Goal: Information Seeking & Learning: Compare options

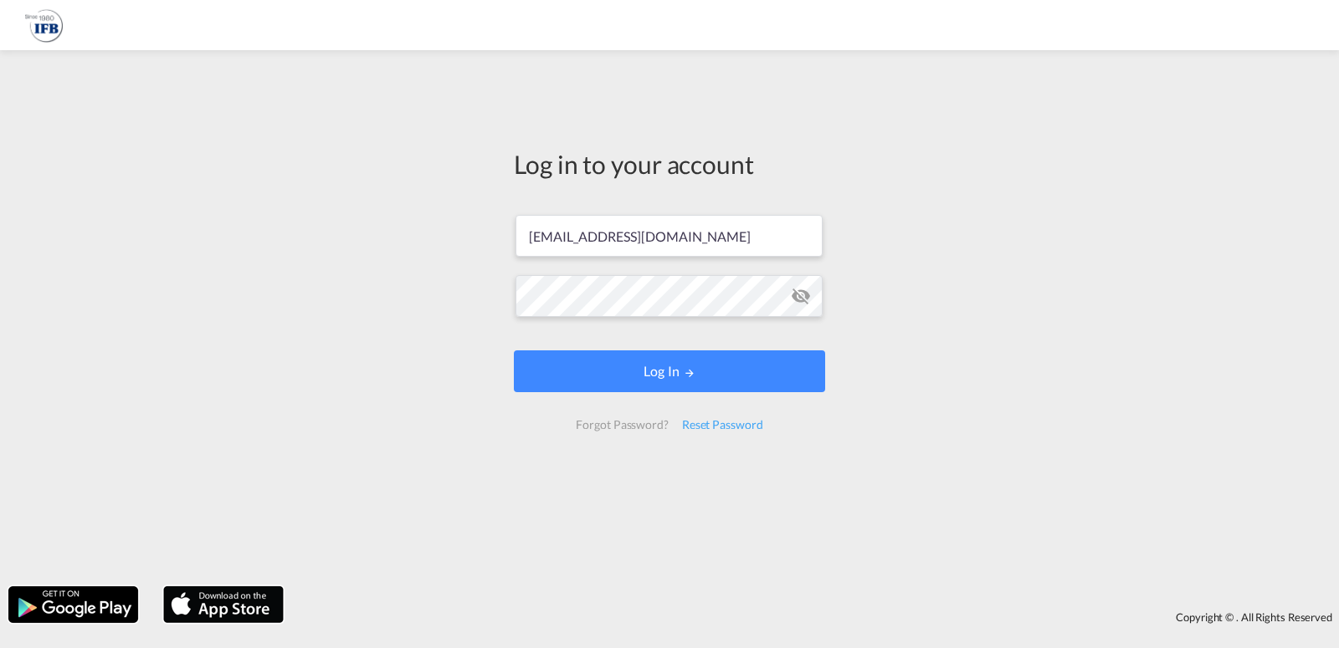
click at [764, 394] on form "[EMAIL_ADDRESS][DOMAIN_NAME] Log In Forgot Password? Reset Password" at bounding box center [669, 322] width 311 height 248
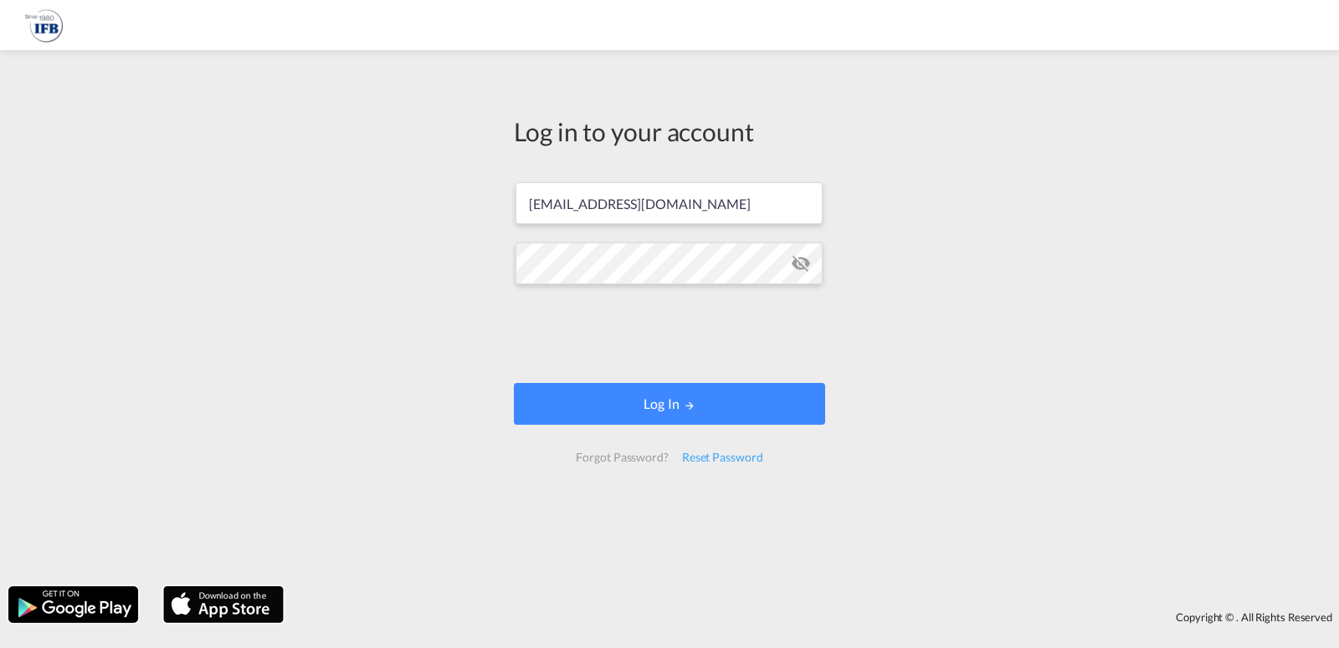
click at [767, 383] on form "[EMAIL_ADDRESS][DOMAIN_NAME] Log In Forgot Password? Reset Password" at bounding box center [669, 323] width 311 height 314
click at [674, 402] on button "Log In" at bounding box center [669, 404] width 311 height 42
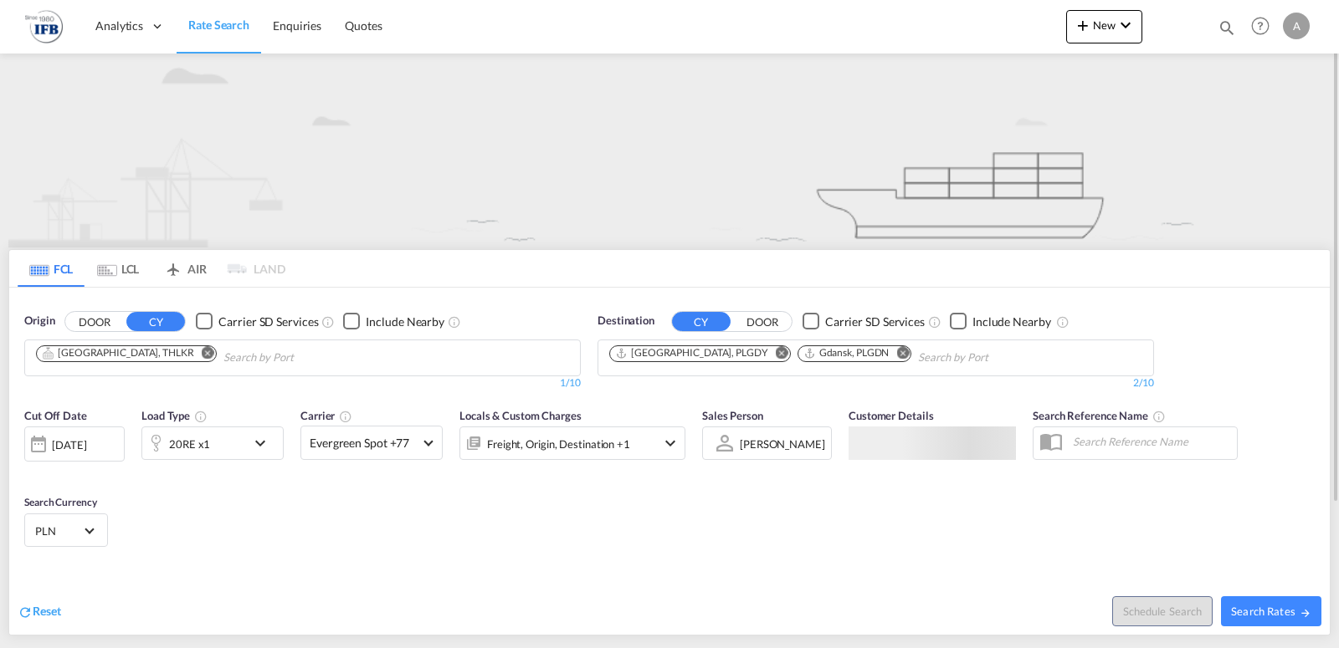
click at [202, 349] on md-icon "Remove" at bounding box center [208, 352] width 13 height 13
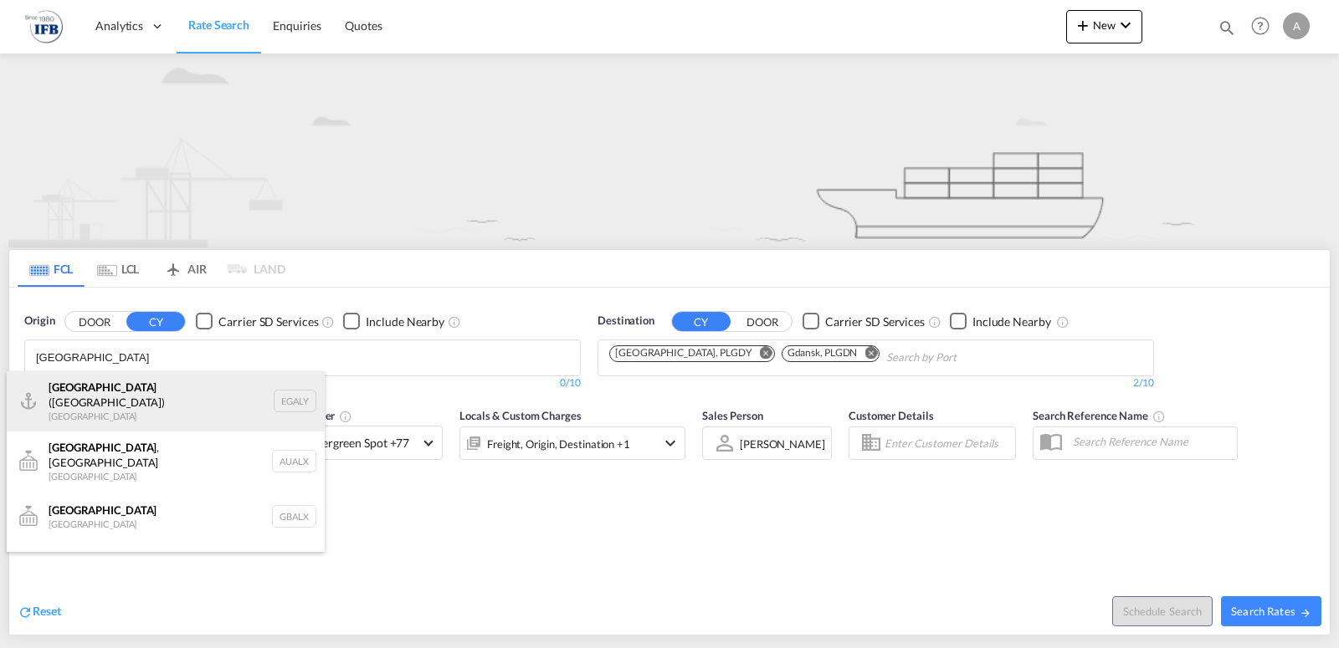
type input "[GEOGRAPHIC_DATA]"
click at [158, 397] on div "Alexandria ([GEOGRAPHIC_DATA]) [GEOGRAPHIC_DATA] EGALY" at bounding box center [166, 401] width 318 height 60
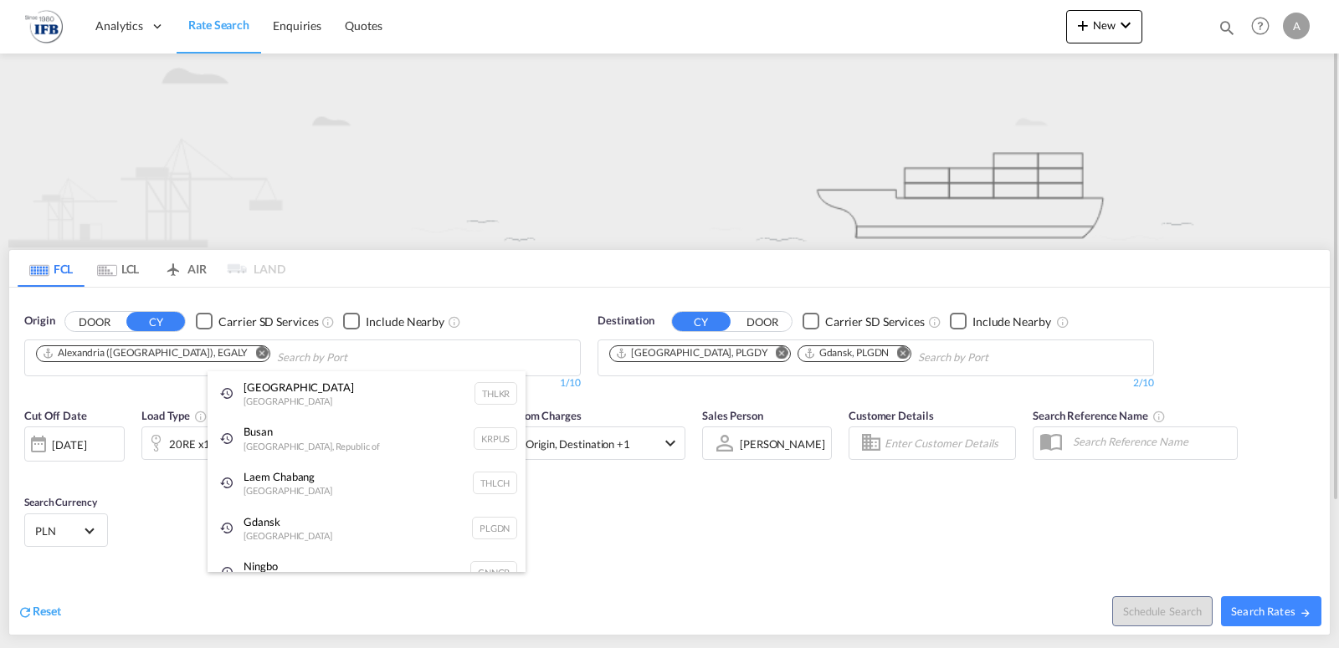
drag, startPoint x: 158, startPoint y: 514, endPoint x: 229, endPoint y: 478, distance: 79.7
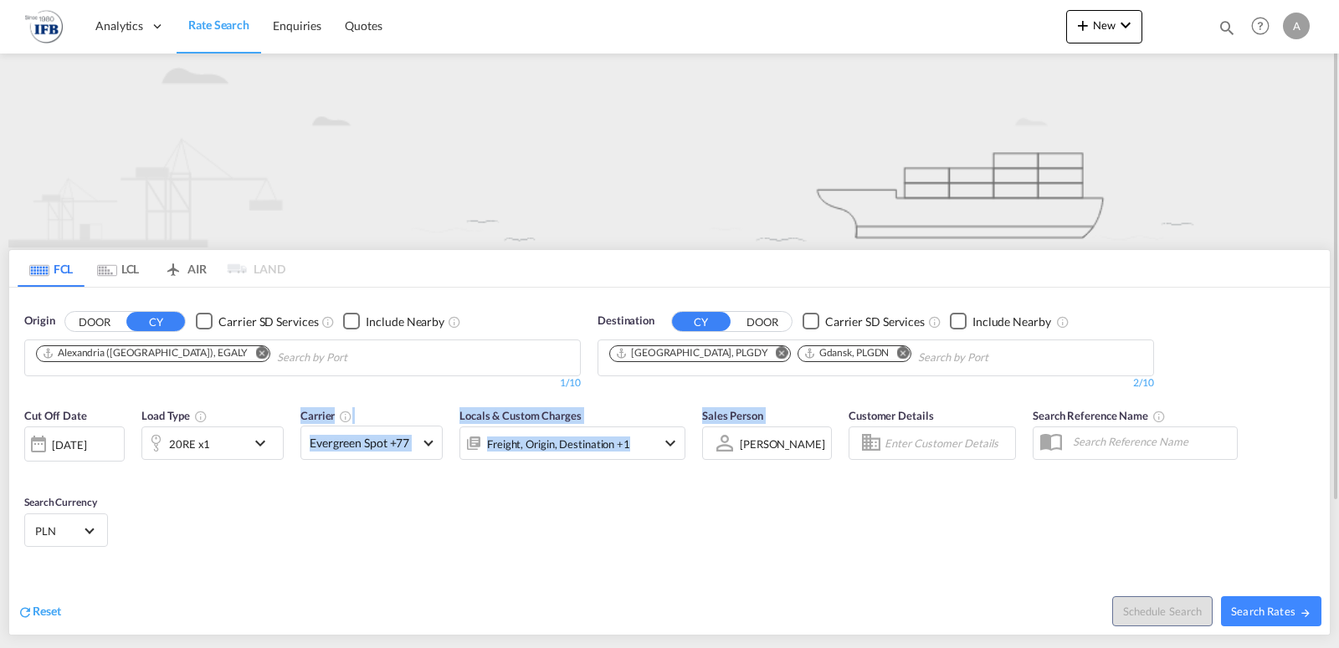
click at [264, 445] on md-icon "icon-chevron-down" at bounding box center [264, 443] width 28 height 20
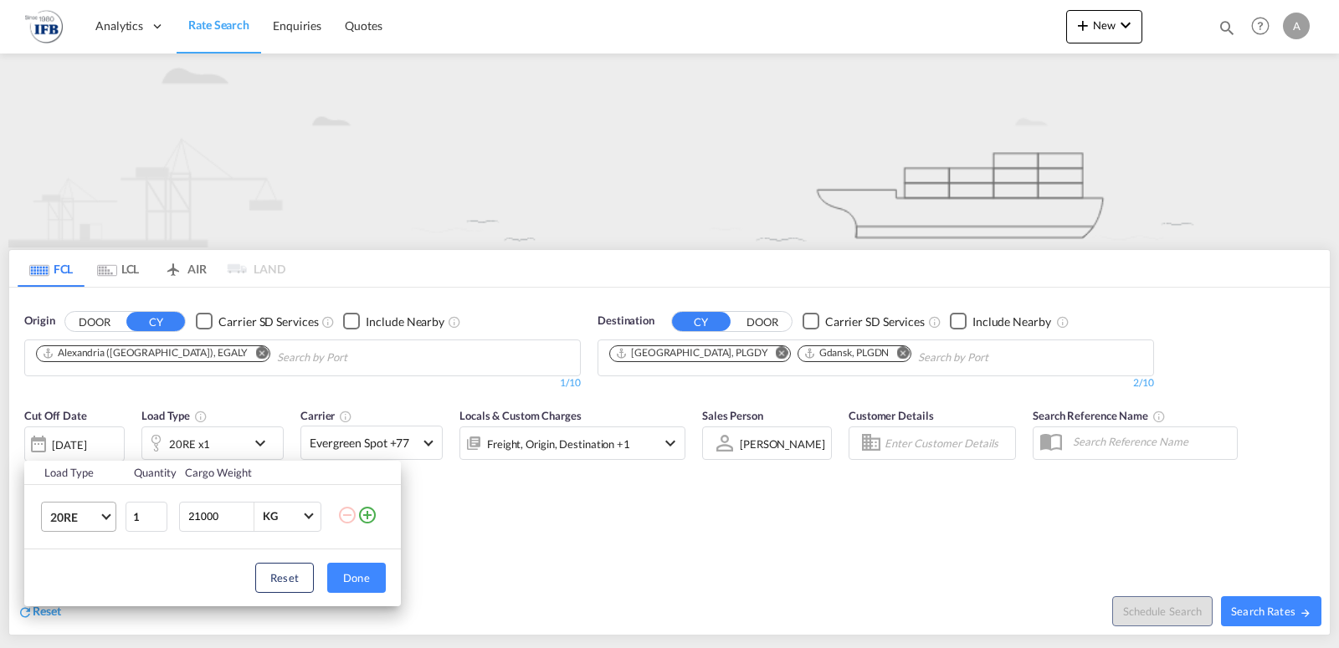
click at [109, 517] on md-select-value "20RE" at bounding box center [82, 517] width 67 height 28
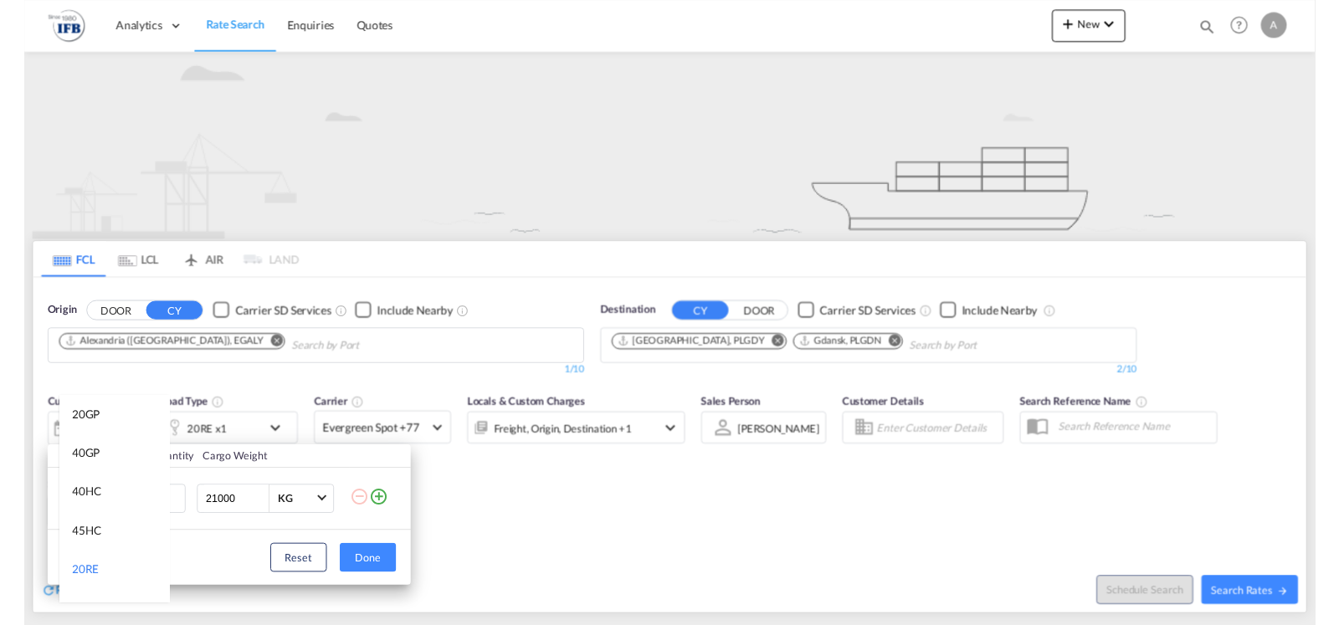
scroll to position [74, 0]
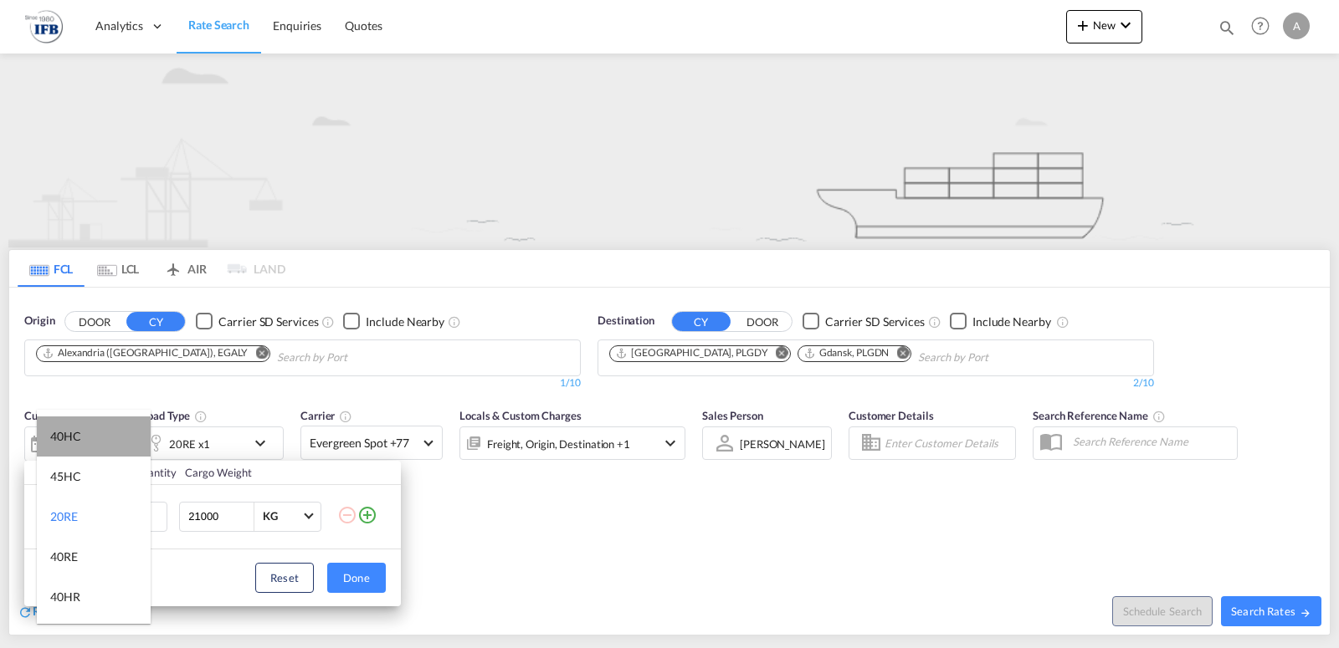
click at [102, 442] on md-option "40HC" at bounding box center [94, 437] width 114 height 40
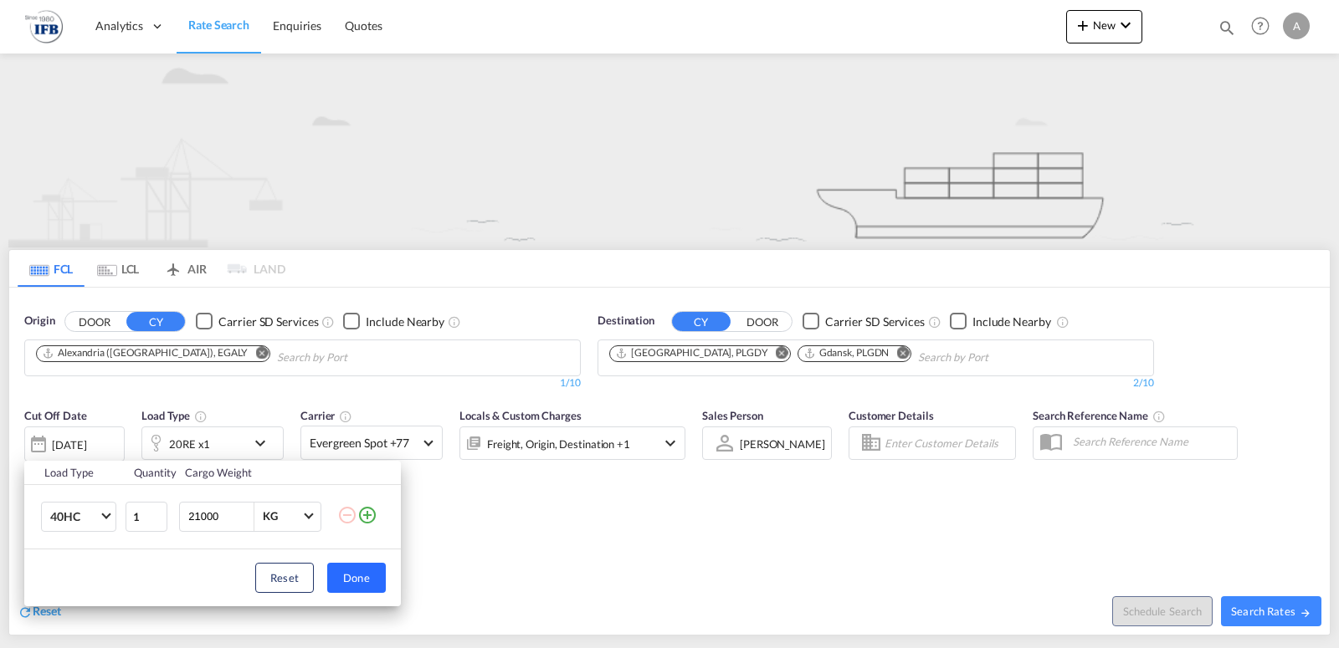
click at [371, 576] on button "Done" at bounding box center [356, 578] width 59 height 30
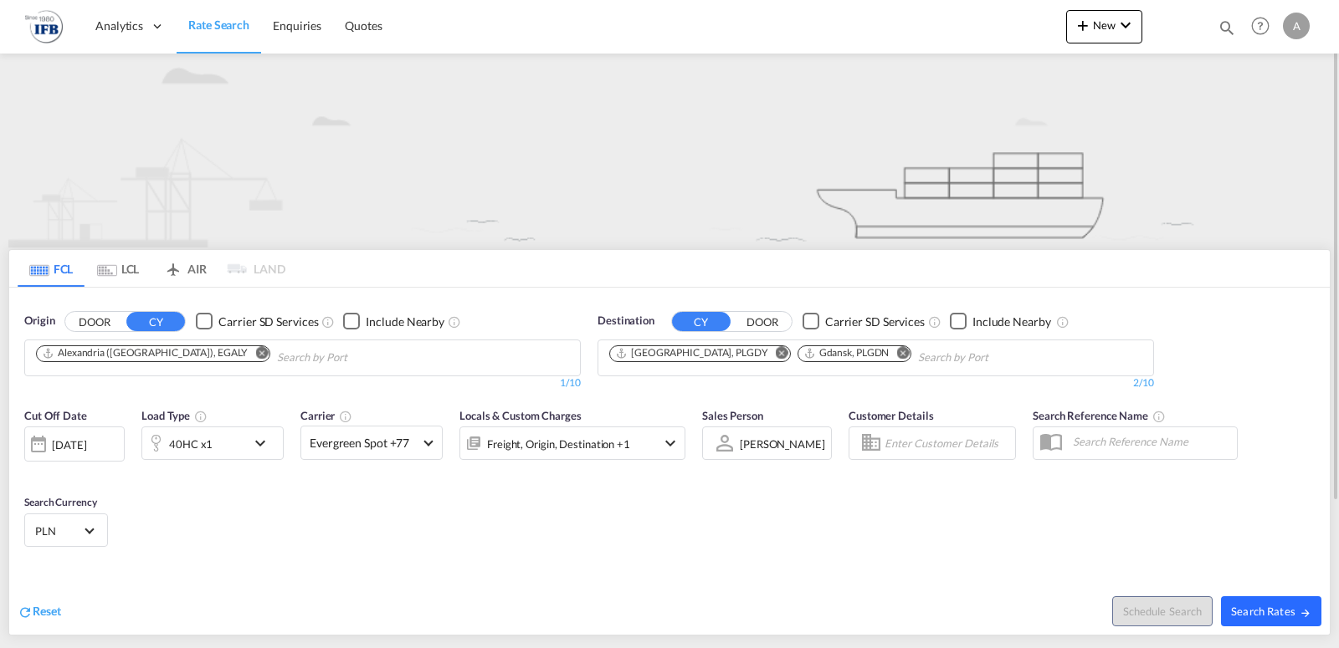
click at [1263, 611] on span "Search Rates" at bounding box center [1271, 611] width 80 height 13
type input "EGALY to PLGDY,PLGDN / [DATE]"
